Goal: Task Accomplishment & Management: Manage account settings

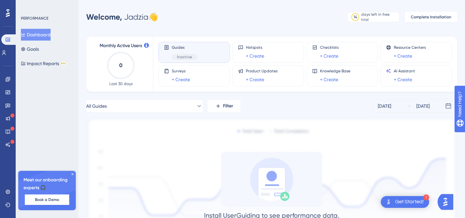
click at [73, 175] on icon at bounding box center [73, 174] width 4 height 4
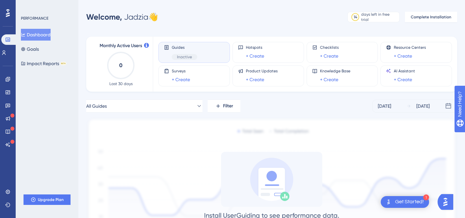
click at [186, 48] on span "Guides" at bounding box center [184, 47] width 25 height 5
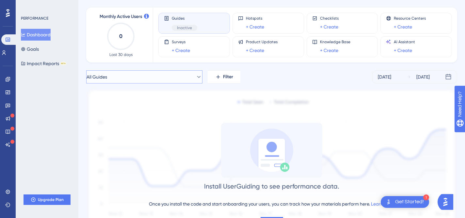
click at [179, 77] on button "All Guides" at bounding box center [144, 76] width 116 height 13
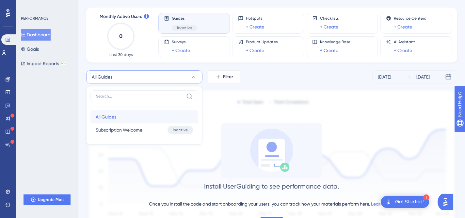
click at [148, 119] on button "All Guides All Guides" at bounding box center [144, 116] width 108 height 13
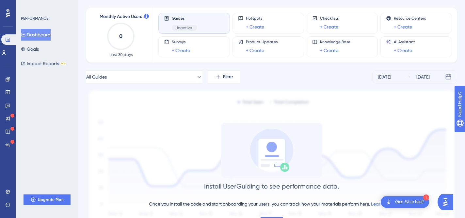
scroll to position [60, 0]
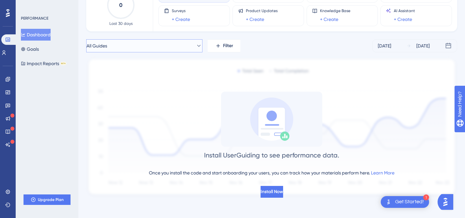
click at [177, 43] on button "All Guides" at bounding box center [144, 45] width 116 height 13
click at [137, 98] on span "Subscription Welcome" at bounding box center [119, 99] width 47 height 8
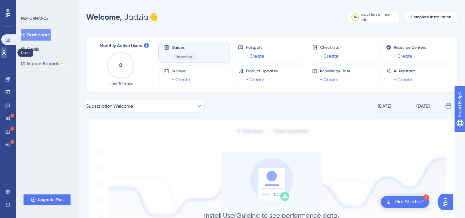
click at [7, 53] on icon at bounding box center [3, 52] width 5 height 5
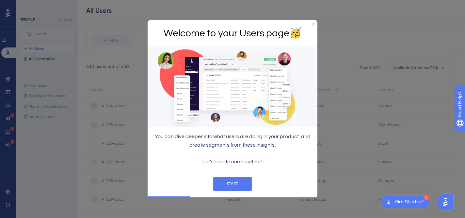
scroll to position [54, 0]
click at [311, 26] on h1 "Welcome to your Users page 🥳" at bounding box center [232, 33] width 159 height 16
click at [313, 25] on icon "Close Preview" at bounding box center [313, 24] width 3 height 3
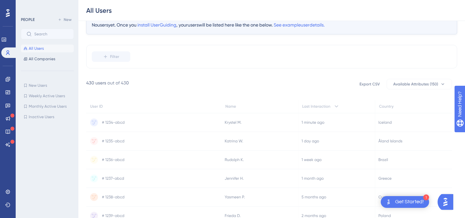
scroll to position [26, 0]
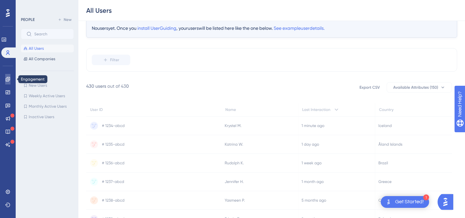
click at [6, 82] on link at bounding box center [7, 79] width 5 height 10
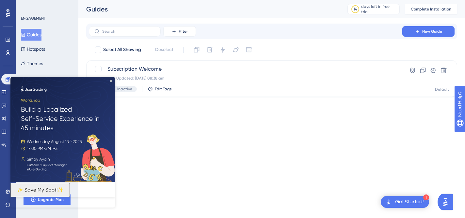
click at [111, 82] on img at bounding box center [62, 129] width 105 height 105
click at [112, 79] on img at bounding box center [62, 129] width 105 height 105
click at [111, 79] on img at bounding box center [62, 129] width 105 height 105
click at [208, 0] on html "1 Get Started! Performance Users Engagement Widgets Feedback Product Updates Kn…" at bounding box center [232, 0] width 465 height 0
click at [431, 72] on icon at bounding box center [433, 70] width 7 height 7
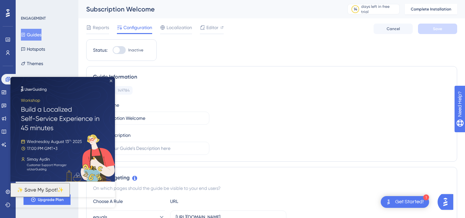
click at [111, 81] on icon "Close Preview" at bounding box center [111, 80] width 3 height 3
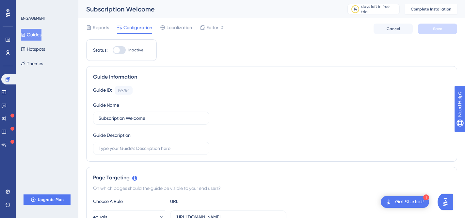
scroll to position [16, 0]
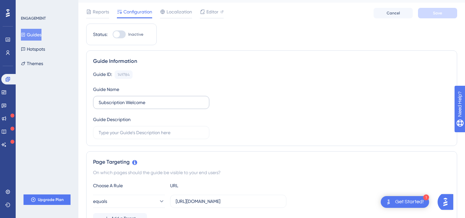
click at [112, 106] on label "Subscription Welcome" at bounding box center [151, 102] width 116 height 13
click at [112, 106] on input "Subscription Welcome" at bounding box center [151, 102] width 105 height 7
click at [112, 106] on label "Subscription Welcome" at bounding box center [151, 102] width 116 height 13
click at [112, 106] on input "Subscription Welcome" at bounding box center [151, 102] width 105 height 7
click at [114, 106] on input "Subscription Welcome" at bounding box center [151, 102] width 105 height 7
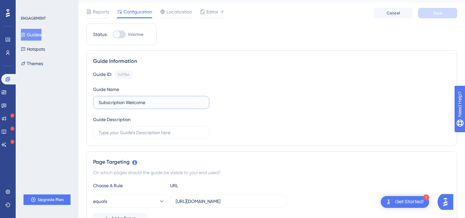
click at [114, 106] on input "Subscription Welcome" at bounding box center [151, 102] width 105 height 7
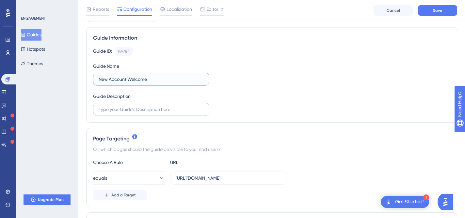
type input "New Account Welcome"
click at [145, 111] on input "text" at bounding box center [151, 109] width 105 height 7
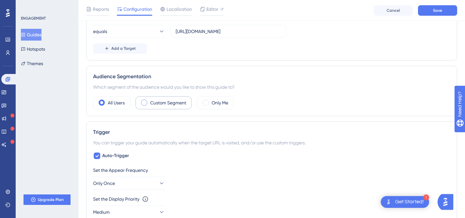
scroll to position [194, 0]
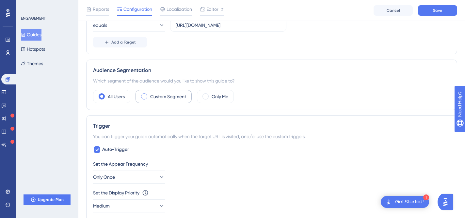
type input "Welcome New Customers To Their Account"
click at [143, 100] on div "Custom Segment" at bounding box center [164, 96] width 56 height 13
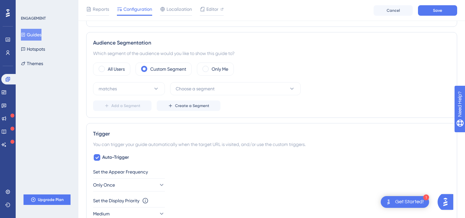
scroll to position [226, 0]
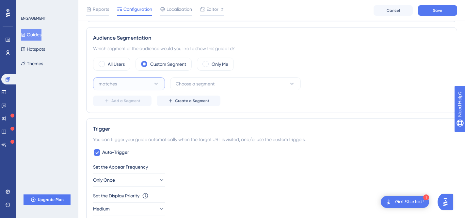
click at [150, 89] on button "matches" at bounding box center [129, 83] width 72 height 13
click at [148, 104] on div "matches matches" at bounding box center [129, 103] width 53 height 13
click at [211, 82] on span "Choose a segment" at bounding box center [195, 84] width 39 height 8
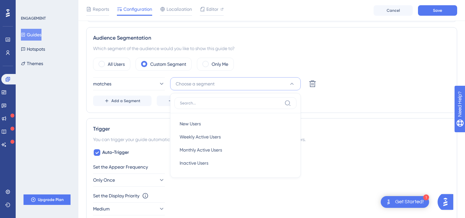
scroll to position [252, 0]
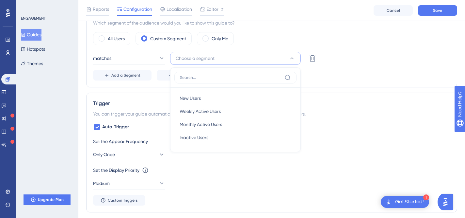
click at [343, 76] on div "Add a Segment Create a Segment" at bounding box center [271, 75] width 357 height 10
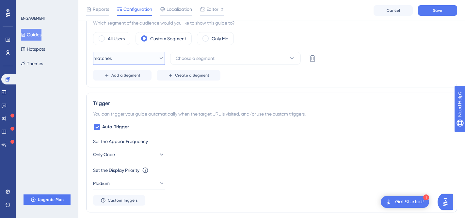
click at [141, 60] on button "matches" at bounding box center [129, 58] width 72 height 13
click at [114, 37] on label "All Users" at bounding box center [116, 39] width 17 height 8
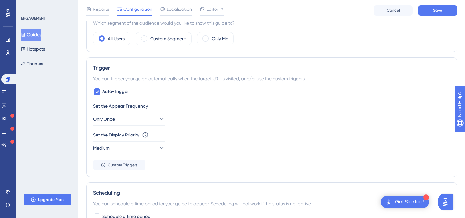
scroll to position [267, 0]
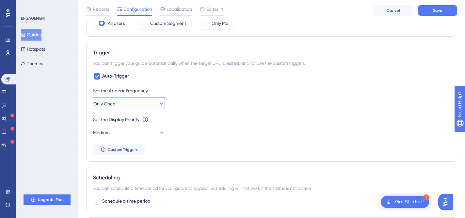
click at [142, 104] on button "Only Once" at bounding box center [129, 103] width 72 height 13
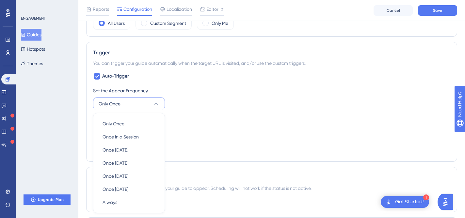
scroll to position [320, 0]
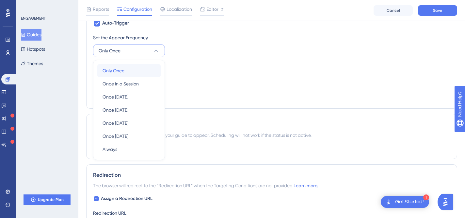
click at [125, 74] on div "Only Once Only Once" at bounding box center [129, 70] width 53 height 13
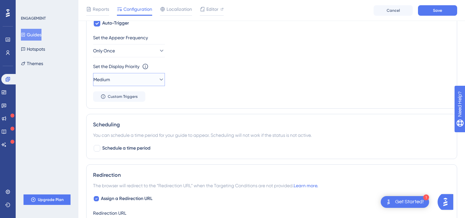
click at [131, 79] on button "Medium" at bounding box center [129, 79] width 72 height 13
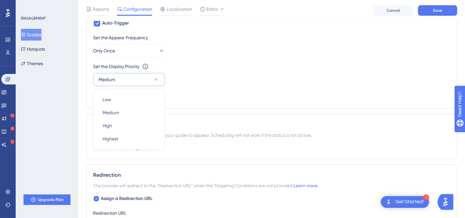
click at [131, 81] on button "Medium" at bounding box center [129, 79] width 72 height 13
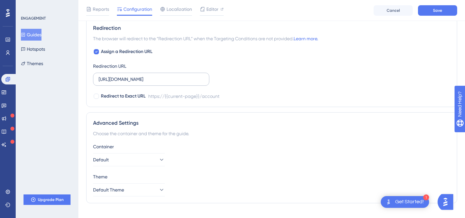
scroll to position [478, 0]
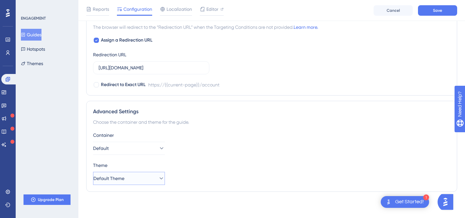
click at [147, 180] on button "Default Theme" at bounding box center [129, 178] width 72 height 13
click at [218, 131] on div "Container" at bounding box center [271, 135] width 357 height 8
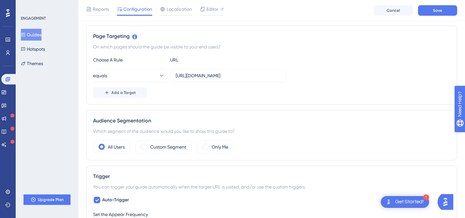
scroll to position [0, 0]
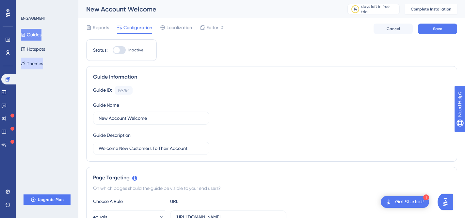
click at [43, 61] on button "Themes" at bounding box center [32, 63] width 22 height 12
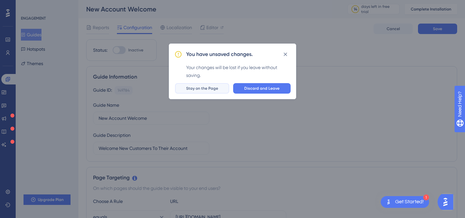
click at [213, 88] on span "Stay on the Page" at bounding box center [202, 88] width 32 height 5
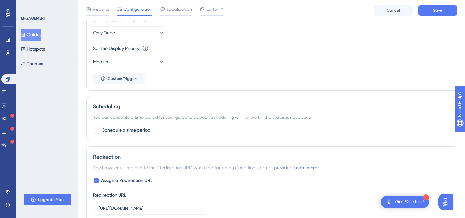
scroll to position [142, 0]
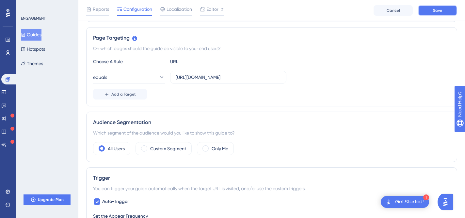
click at [429, 11] on button "Save" at bounding box center [437, 10] width 39 height 10
click at [43, 62] on button "Themes" at bounding box center [32, 63] width 22 height 12
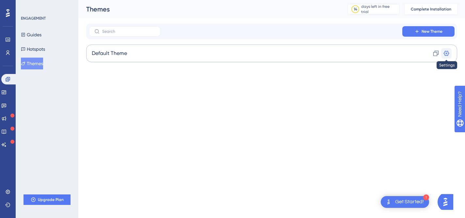
click at [446, 53] on icon at bounding box center [447, 53] width 6 height 5
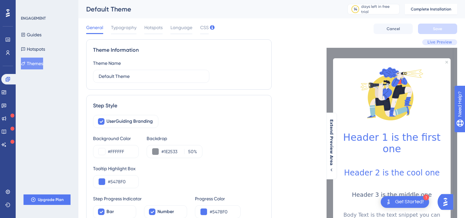
click at [166, 87] on div "Theme Information Theme Name Default Theme" at bounding box center [179, 64] width 186 height 50
click at [168, 78] on input "Default Theme" at bounding box center [151, 76] width 105 height 7
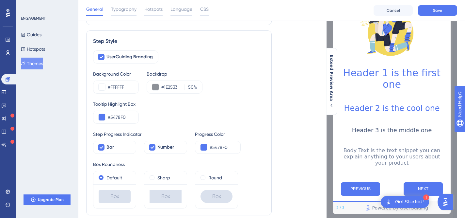
scroll to position [68, 0]
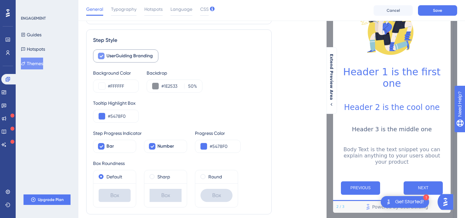
type input "Nourish'd Theme"
click at [116, 56] on span "UserGuiding Branding" at bounding box center [130, 56] width 46 height 8
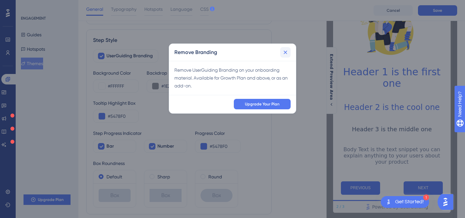
click at [287, 54] on icon at bounding box center [285, 52] width 7 height 7
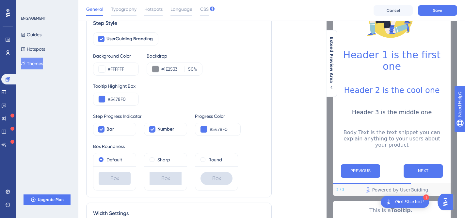
scroll to position [87, 0]
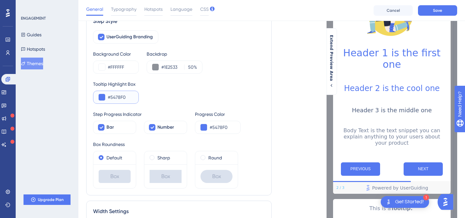
click at [120, 98] on input "#5478F0" at bounding box center [120, 97] width 25 height 8
paste input "61796"
type input "#617960"
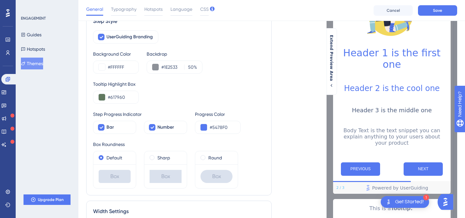
click at [178, 100] on div "Tooltip Highlight Box #617960" at bounding box center [179, 92] width 172 height 24
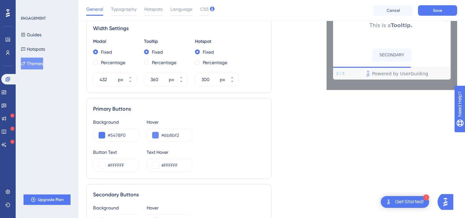
scroll to position [290, 0]
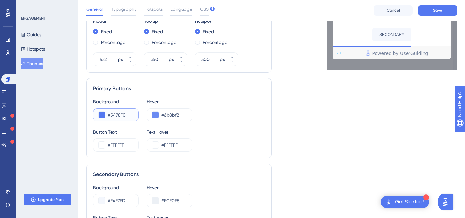
click at [118, 113] on input "#5478F0" at bounding box center [120, 115] width 25 height 8
paste input "61796"
type input "#617960"
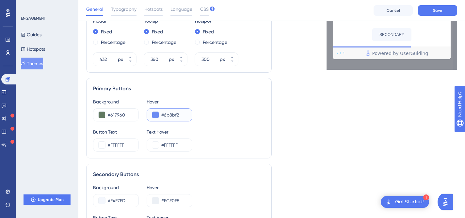
click at [173, 112] on input "#6b8bf2" at bounding box center [173, 115] width 25 height 8
paste input "17960"
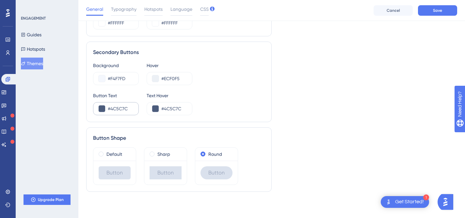
type input "#617960"
click at [123, 108] on input "#4C5C7C" at bounding box center [120, 109] width 25 height 8
click at [198, 95] on div "Button Text #4C5C7C Text Hover #4C5C7C" at bounding box center [179, 103] width 172 height 24
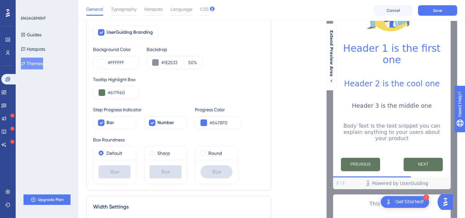
scroll to position [91, 0]
click at [164, 61] on input "#1E2533" at bounding box center [171, 63] width 20 height 8
paste input "617960"
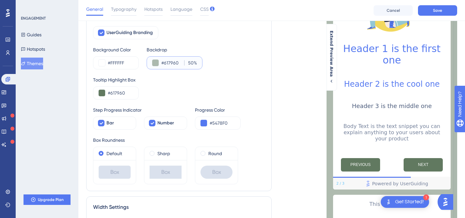
type input "#617960"
click at [177, 79] on div "Tooltip Highlight Box" at bounding box center [179, 80] width 172 height 8
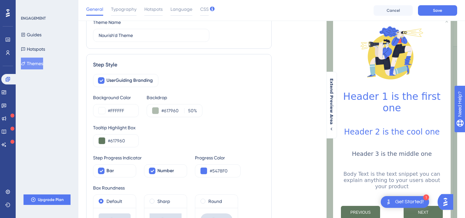
scroll to position [69, 0]
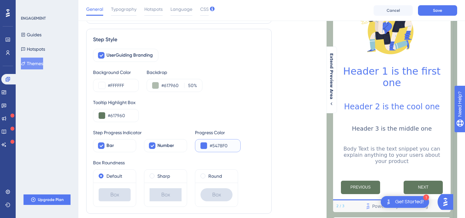
click at [221, 145] on input "#5478F0" at bounding box center [222, 145] width 25 height 8
paste input "61796"
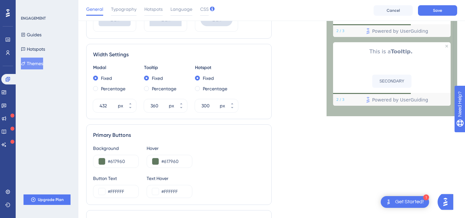
scroll to position [0, 0]
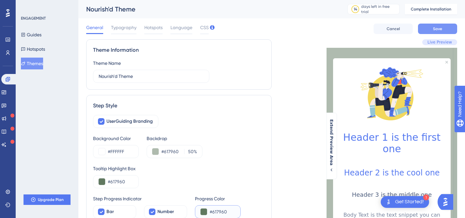
type input "#617960"
click at [433, 29] on span "Save" at bounding box center [437, 28] width 9 height 5
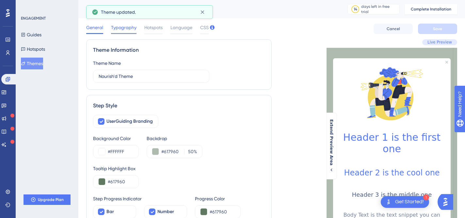
click at [128, 28] on span "Typography" at bounding box center [123, 28] width 25 height 8
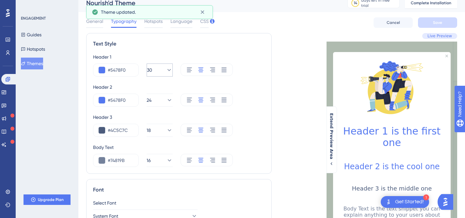
scroll to position [10, 0]
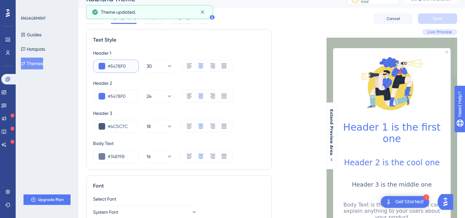
click at [121, 69] on input "#5478F0" at bounding box center [120, 66] width 25 height 8
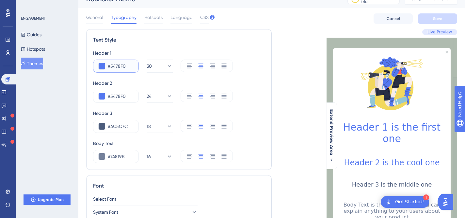
click at [121, 69] on input "#5478F0" at bounding box center [120, 66] width 25 height 8
paste input "61796"
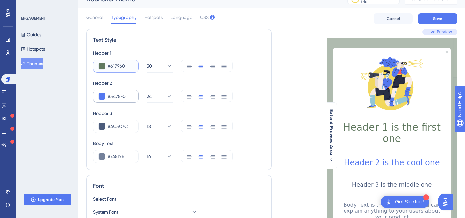
type input "#617960"
click at [123, 93] on input "#5478F0" at bounding box center [120, 96] width 25 height 8
paste input "61796"
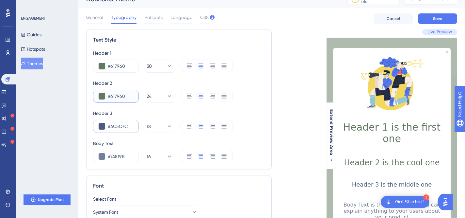
type input "#617960"
click at [123, 126] on input "#4C5C7C" at bounding box center [120, 126] width 25 height 8
paste input "617960"
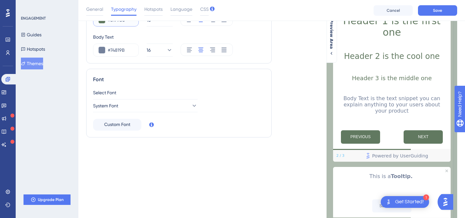
scroll to position [121, 0]
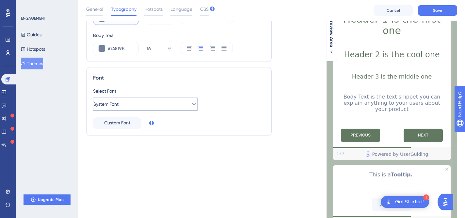
type input "#617960"
click at [157, 103] on button "System Font" at bounding box center [145, 103] width 105 height 13
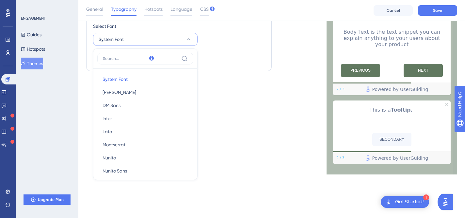
scroll to position [177, 0]
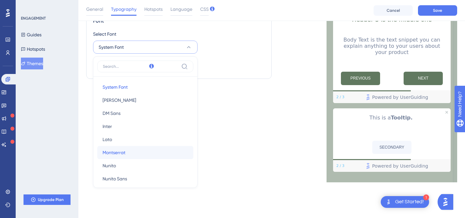
click at [133, 148] on button "Montserrat Montserrat" at bounding box center [145, 152] width 96 height 13
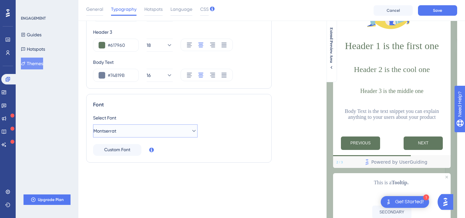
click at [166, 127] on button "Montserrat" at bounding box center [145, 130] width 105 height 13
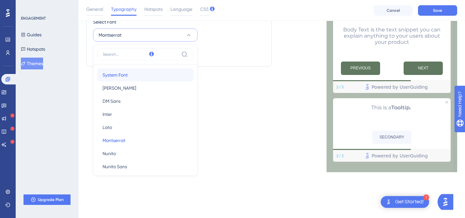
click at [144, 77] on button "System Font System Font" at bounding box center [145, 74] width 96 height 13
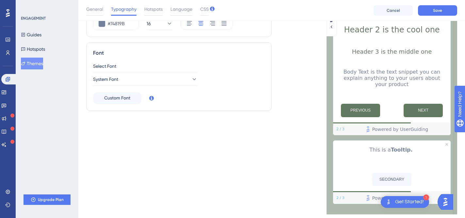
scroll to position [0, 0]
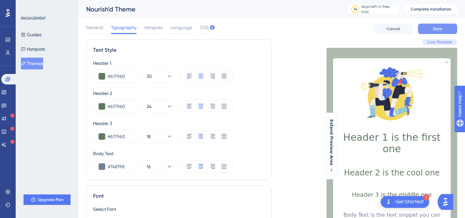
click at [449, 28] on button "Save" at bounding box center [437, 29] width 39 height 10
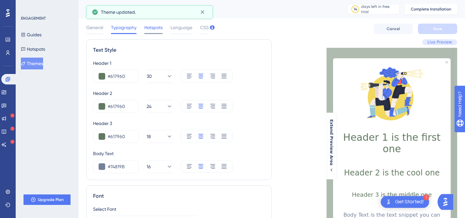
click at [154, 27] on span "Hotspots" at bounding box center [153, 28] width 18 height 8
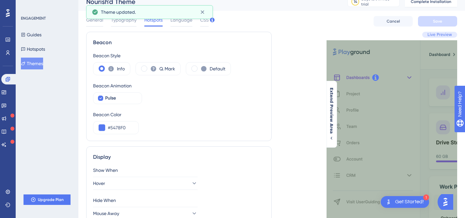
scroll to position [11, 0]
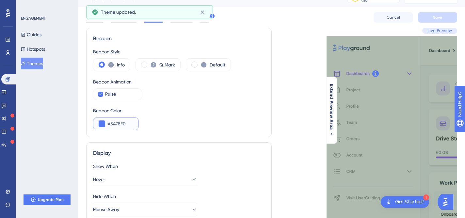
click at [120, 123] on input "#5478F0" at bounding box center [120, 124] width 25 height 8
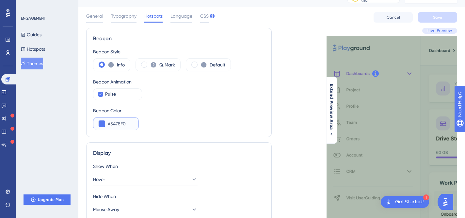
click at [120, 123] on input "#5478F0" at bounding box center [120, 124] width 25 height 8
paste input "61796"
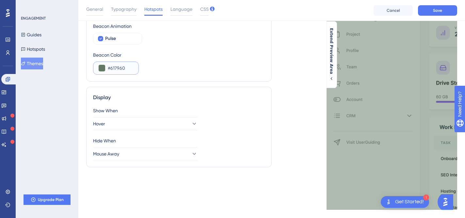
scroll to position [82, 0]
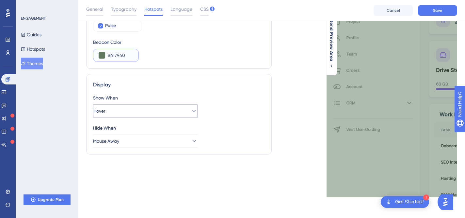
type input "#617960"
click at [184, 114] on button "Hover" at bounding box center [145, 110] width 105 height 13
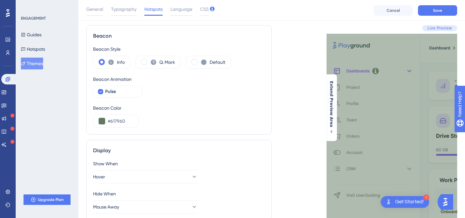
scroll to position [48, 0]
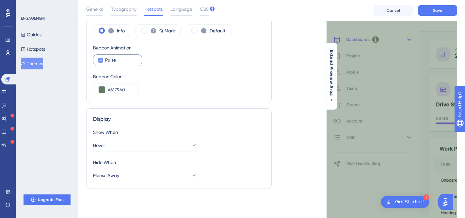
click at [117, 62] on div "Pulse" at bounding box center [120, 60] width 31 height 8
checkbox input "true"
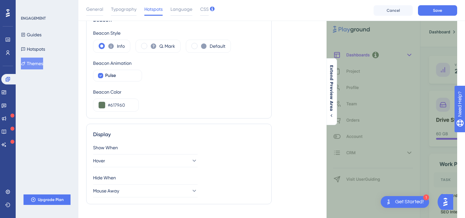
scroll to position [10, 0]
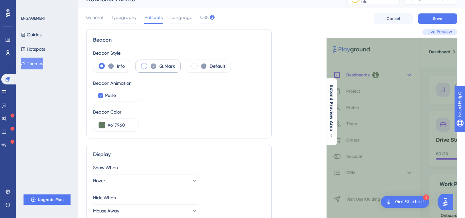
click at [148, 68] on div "Q. Mark" at bounding box center [158, 65] width 45 height 13
click at [214, 63] on label "Default" at bounding box center [218, 66] width 16 height 8
click at [96, 65] on div "Info" at bounding box center [111, 65] width 37 height 13
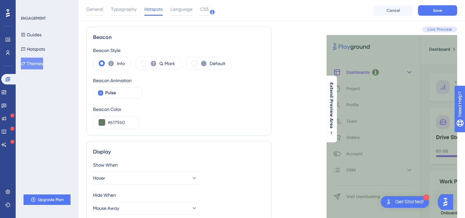
scroll to position [82, 0]
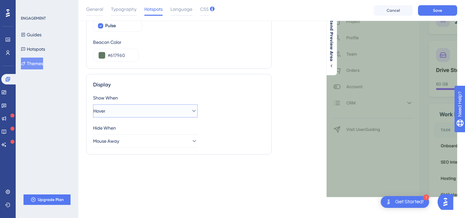
click at [147, 111] on button "Hover" at bounding box center [145, 110] width 105 height 13
click at [148, 142] on button "Mouse Away" at bounding box center [145, 140] width 105 height 13
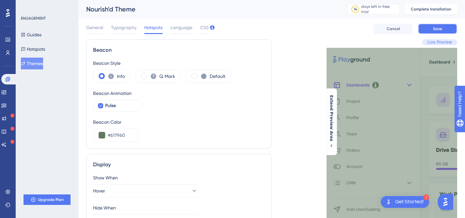
click at [436, 27] on span "Save" at bounding box center [437, 28] width 9 height 5
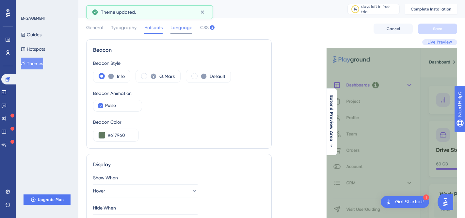
click at [185, 28] on span "Language" at bounding box center [182, 28] width 22 height 8
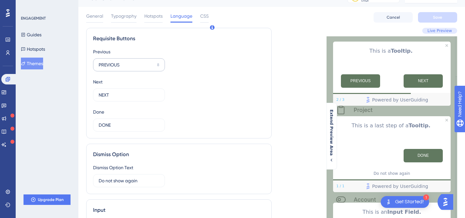
scroll to position [8, 0]
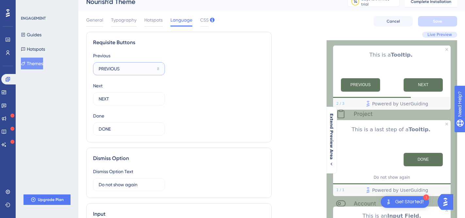
click at [133, 65] on input "PREVIOUS" at bounding box center [127, 68] width 56 height 7
type input "Back"
click at [115, 97] on input "NEXT" at bounding box center [126, 98] width 55 height 7
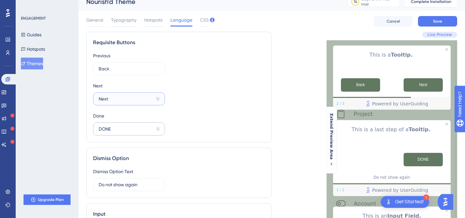
type input "Next"
click at [123, 127] on input "DONE" at bounding box center [126, 128] width 55 height 7
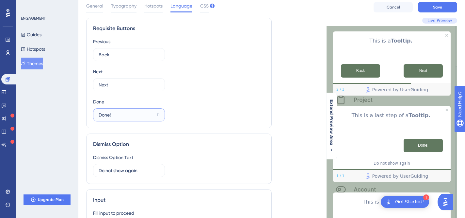
scroll to position [17, 0]
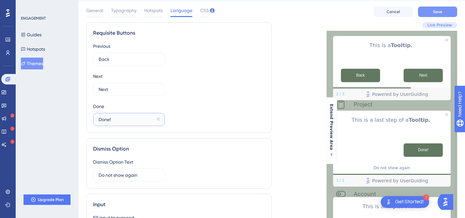
type input "Done!"
click at [444, 12] on button "Save" at bounding box center [437, 12] width 39 height 10
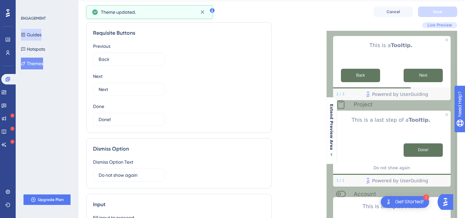
click at [41, 34] on button "Guides" at bounding box center [31, 35] width 21 height 12
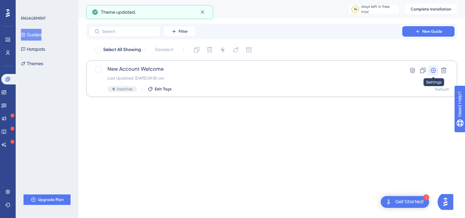
click at [435, 71] on icon at bounding box center [433, 70] width 7 height 7
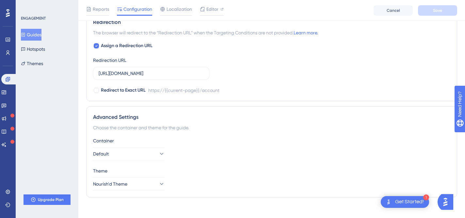
scroll to position [473, 0]
click at [158, 154] on icon at bounding box center [161, 153] width 7 height 7
click at [154, 154] on icon at bounding box center [156, 153] width 7 height 7
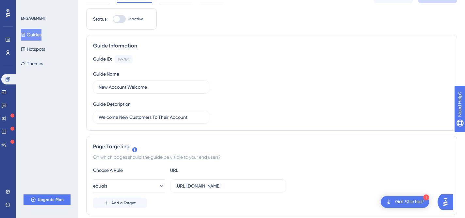
scroll to position [0, 0]
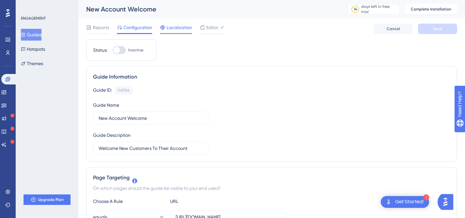
click at [180, 28] on span "Localization" at bounding box center [179, 28] width 25 height 8
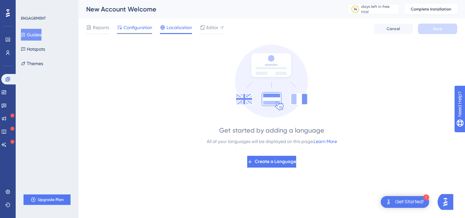
click at [131, 27] on span "Configuration" at bounding box center [137, 28] width 29 height 8
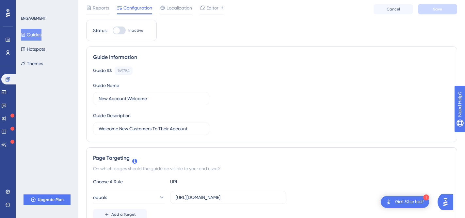
scroll to position [11, 0]
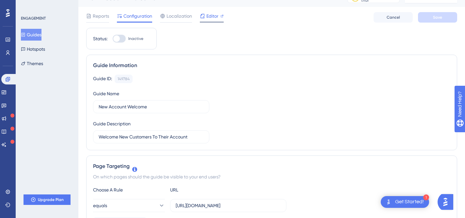
click at [216, 15] on span "Editor" at bounding box center [212, 16] width 12 height 8
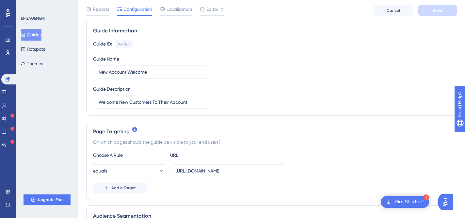
scroll to position [0, 0]
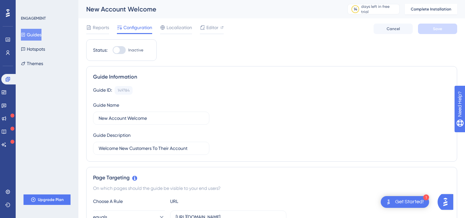
click at [39, 34] on button "Guides" at bounding box center [31, 35] width 21 height 12
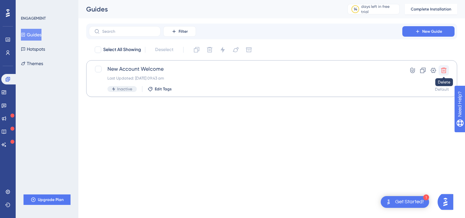
click at [447, 72] on button at bounding box center [444, 70] width 10 height 10
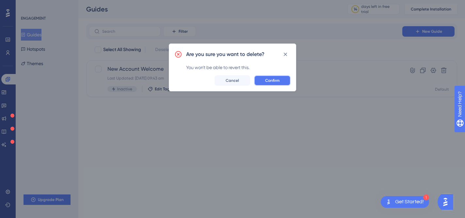
click at [281, 78] on button "Confirm" at bounding box center [272, 80] width 37 height 10
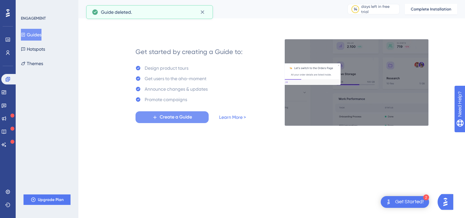
click at [188, 114] on span "Create a Guide" at bounding box center [176, 117] width 32 height 8
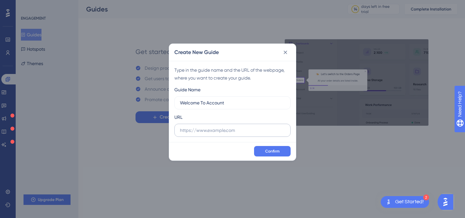
type input "Welcome To Account"
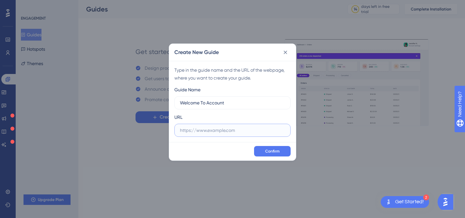
click at [198, 130] on input "text" at bounding box center [232, 129] width 105 height 7
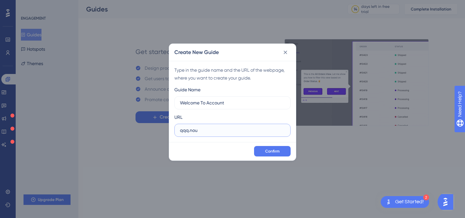
click at [191, 127] on input "qqq.nou" at bounding box center [232, 129] width 105 height 7
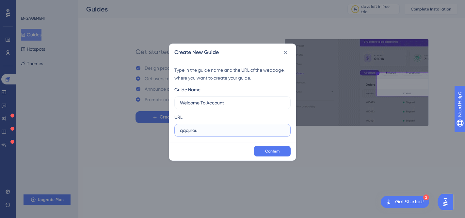
click at [191, 127] on input "qqq.nou" at bounding box center [232, 129] width 105 height 7
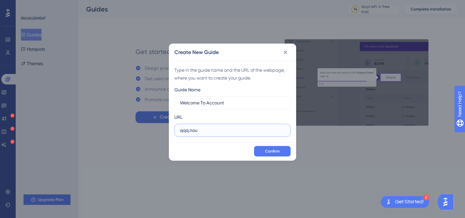
click at [191, 127] on input "qqq.nou" at bounding box center [232, 129] width 105 height 7
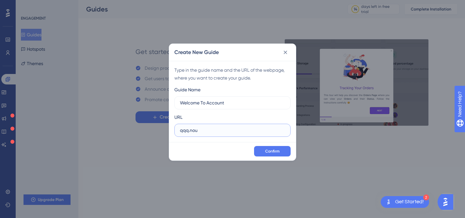
paste input "https://nourishd.com.au/account"
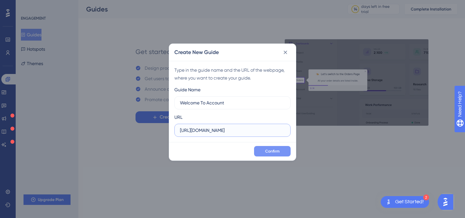
type input "https://nourishd.com.au/account"
click at [269, 150] on span "Confirm" at bounding box center [272, 150] width 14 height 5
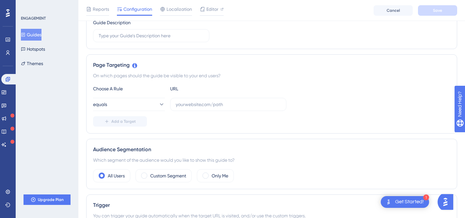
scroll to position [116, 0]
click at [194, 104] on input "text" at bounding box center [228, 103] width 105 height 7
paste input "https://nourishd.com.au/account"
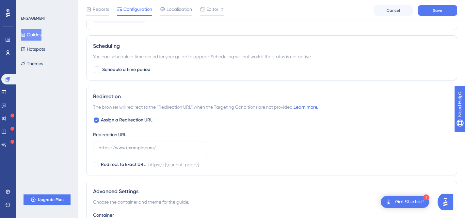
scroll to position [310, 0]
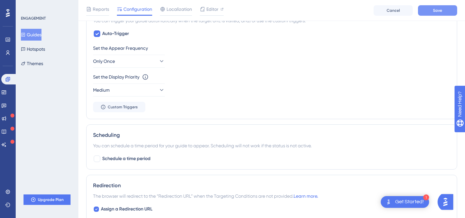
type input "https://nourishd.com.au/account"
click at [433, 9] on button "Save" at bounding box center [437, 10] width 39 height 10
